Goal: Information Seeking & Learning: Learn about a topic

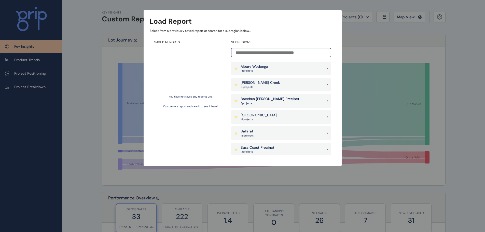
click at [284, 104] on div "Bacchus [PERSON_NAME] Precinct 5 project s" at bounding box center [281, 101] width 100 height 14
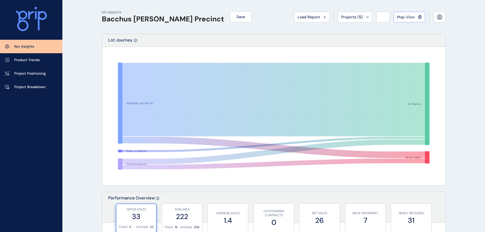
click at [407, 18] on span "Map View" at bounding box center [406, 17] width 18 height 5
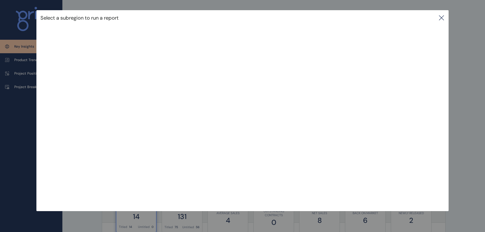
click at [441, 18] on icon at bounding box center [442, 18] width 6 height 6
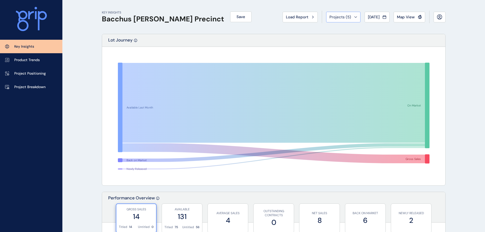
click at [355, 17] on icon at bounding box center [356, 16] width 2 height 1
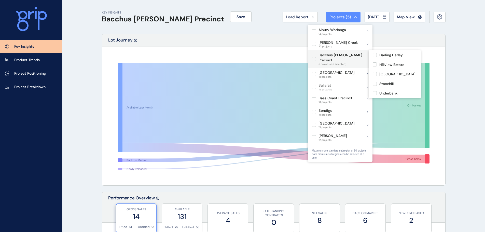
click at [314, 57] on label at bounding box center [314, 59] width 4 height 4
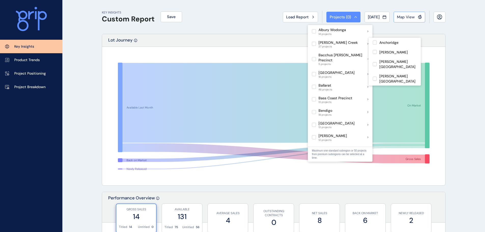
click at [411, 16] on span "Map View" at bounding box center [406, 17] width 18 height 5
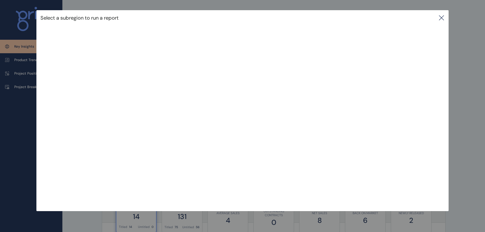
click at [443, 19] on icon at bounding box center [441, 18] width 5 height 5
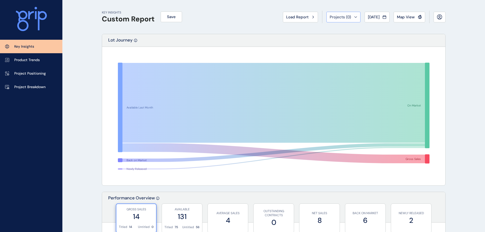
click at [349, 18] on div "Projects ( 0 )" at bounding box center [344, 17] width 28 height 5
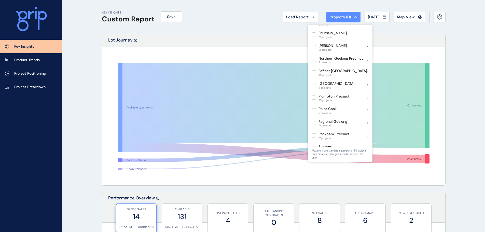
scroll to position [280, 0]
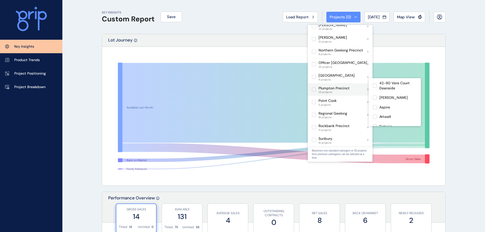
click at [315, 87] on label at bounding box center [314, 89] width 4 height 4
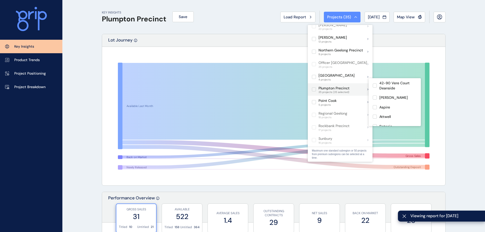
click at [313, 87] on label at bounding box center [314, 89] width 4 height 4
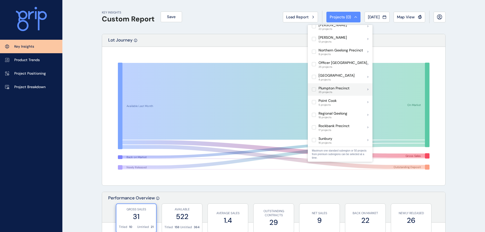
click at [314, 87] on label at bounding box center [314, 89] width 4 height 4
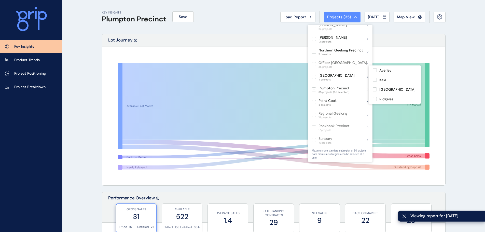
click at [411, 39] on div "Lot Journey" at bounding box center [273, 40] width 343 height 13
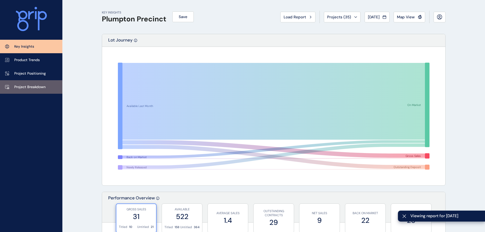
click at [23, 83] on link "Project Breakdown" at bounding box center [31, 87] width 62 height 14
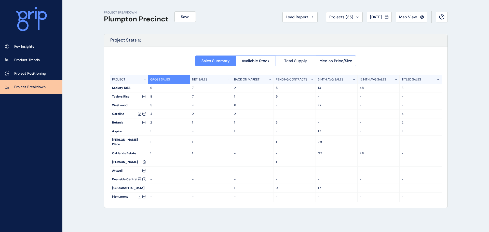
click at [305, 63] on button "Total Supply" at bounding box center [296, 61] width 40 height 11
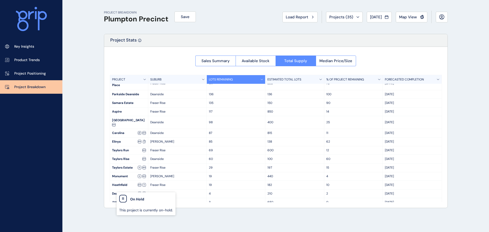
scroll to position [123, 0]
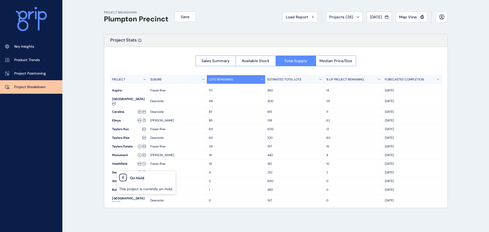
click at [63, 124] on div "PROJECT BREAKDOWN Plumpton Precinct Save Load Report Projects ( 35 ) [DATE] 202…" at bounding box center [244, 116] width 489 height 232
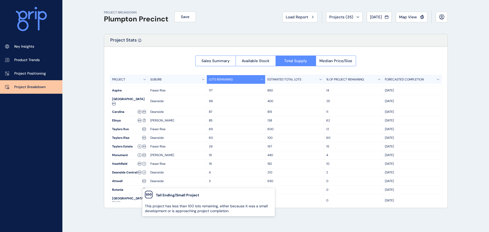
click at [95, 163] on div "PROJECT BREAKDOWN Plumpton Precinct Save Load Report Projects ( 35 ) [DATE] 202…" at bounding box center [244, 116] width 489 height 232
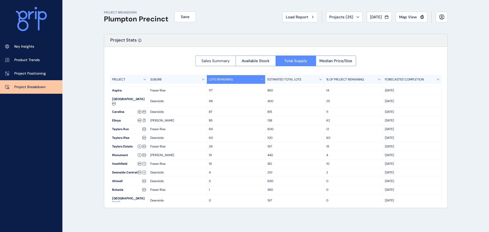
click at [217, 58] on span "Sales Summary" at bounding box center [216, 60] width 28 height 5
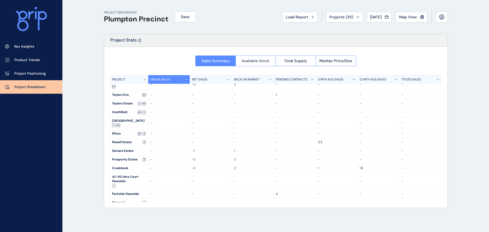
click at [271, 64] on button "Available Stock" at bounding box center [256, 61] width 40 height 11
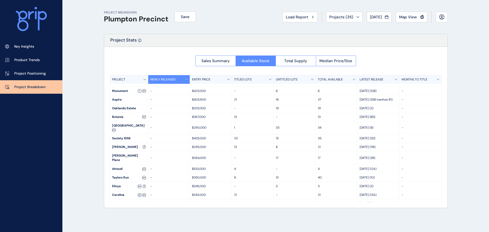
scroll to position [55, 0]
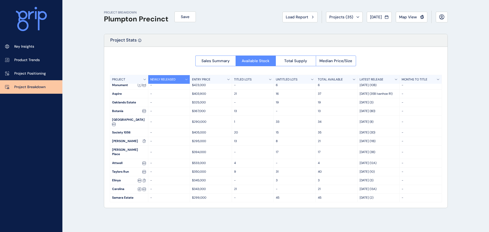
click at [379, 79] on p "LATEST RELEASE" at bounding box center [372, 79] width 24 height 4
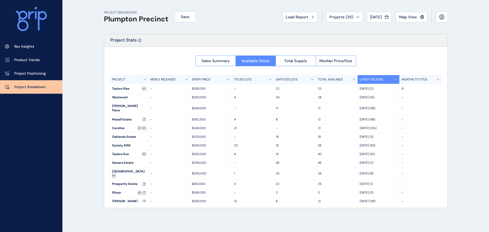
scroll to position [0, 0]
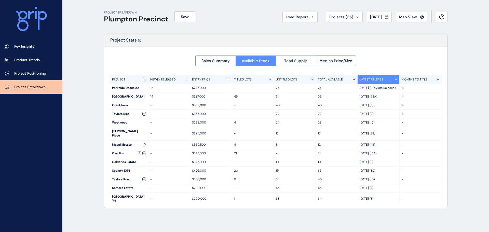
click at [292, 59] on span "Total Supply" at bounding box center [295, 60] width 23 height 5
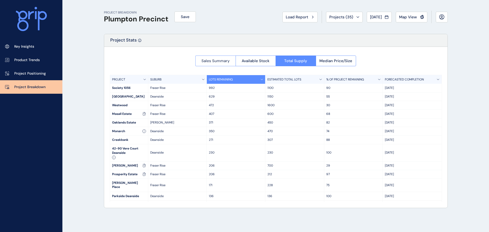
click at [217, 65] on button "Sales Summary" at bounding box center [215, 61] width 40 height 11
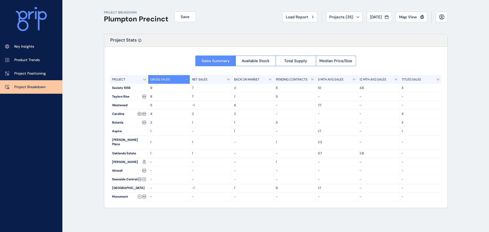
click at [339, 80] on p "3 MTH AVG SALES" at bounding box center [330, 79] width 25 height 4
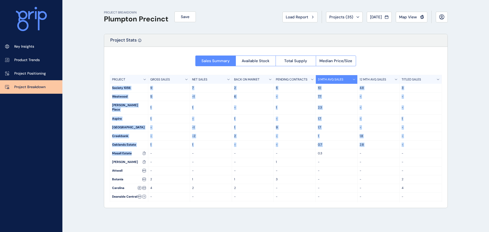
drag, startPoint x: 132, startPoint y: 148, endPoint x: 108, endPoint y: 87, distance: 65.3
click at [108, 87] on div "Sales Summary Available Stock Total Supply Median Price/Size PROJECT GROSS SALE…" at bounding box center [275, 127] width 343 height 161
click at [93, 96] on div "PROJECT BREAKDOWN Plumpton Precinct Save Load Report Projects ( 35 ) [DATE] 202…" at bounding box center [244, 116] width 489 height 232
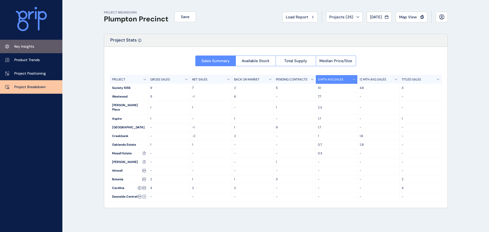
click at [34, 44] on p "Key Insights" at bounding box center [24, 46] width 20 height 5
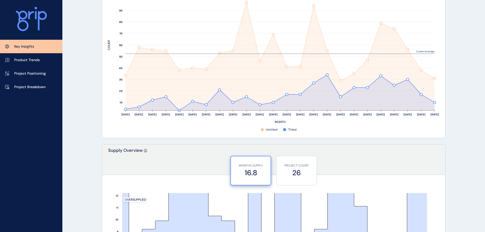
scroll to position [306, 0]
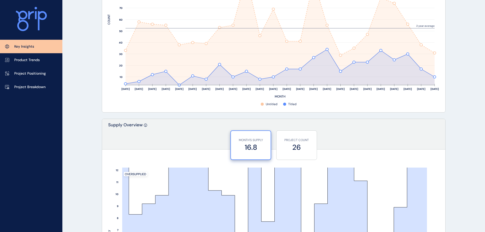
click at [416, 138] on div "MONTH'S SUPPLY 16.8 PROJECT COUNT 26" at bounding box center [273, 142] width 343 height 25
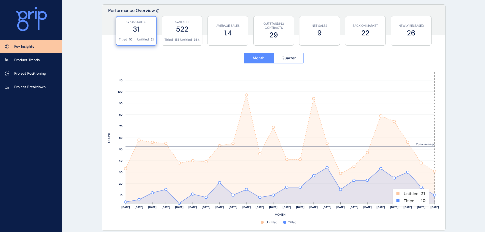
scroll to position [178, 0]
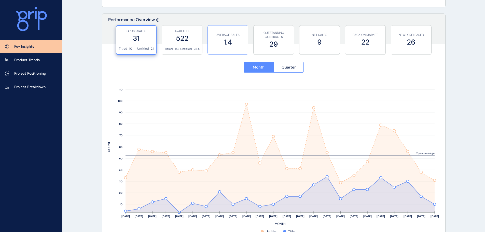
click at [227, 42] on label "1.4" at bounding box center [227, 42] width 35 height 10
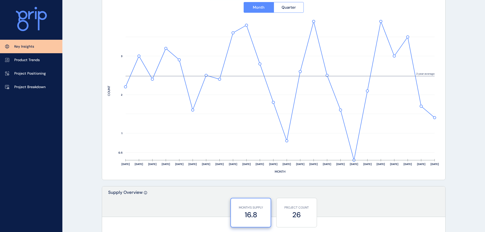
scroll to position [229, 0]
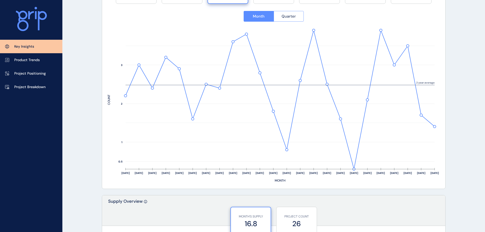
click at [281, 14] on button "Quarter" at bounding box center [289, 16] width 30 height 11
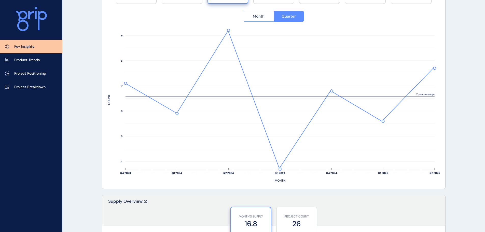
click at [258, 17] on span "Month" at bounding box center [259, 16] width 12 height 5
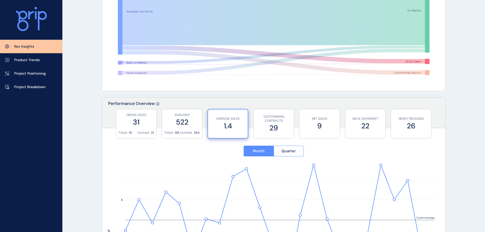
scroll to position [76, 0]
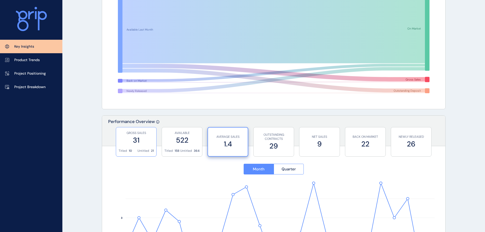
click at [141, 142] on label "31" at bounding box center [136, 140] width 35 height 10
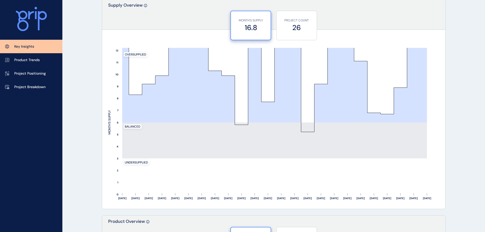
scroll to position [433, 0]
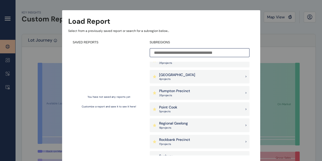
scroll to position [399, 0]
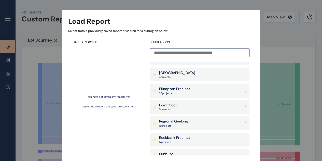
click at [183, 92] on p "35 project s" at bounding box center [174, 93] width 31 height 4
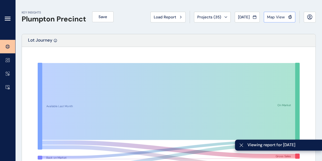
click at [275, 20] on button "Map View" at bounding box center [280, 17] width 32 height 11
